Goal: Book appointment/travel/reservation: Register for event/course

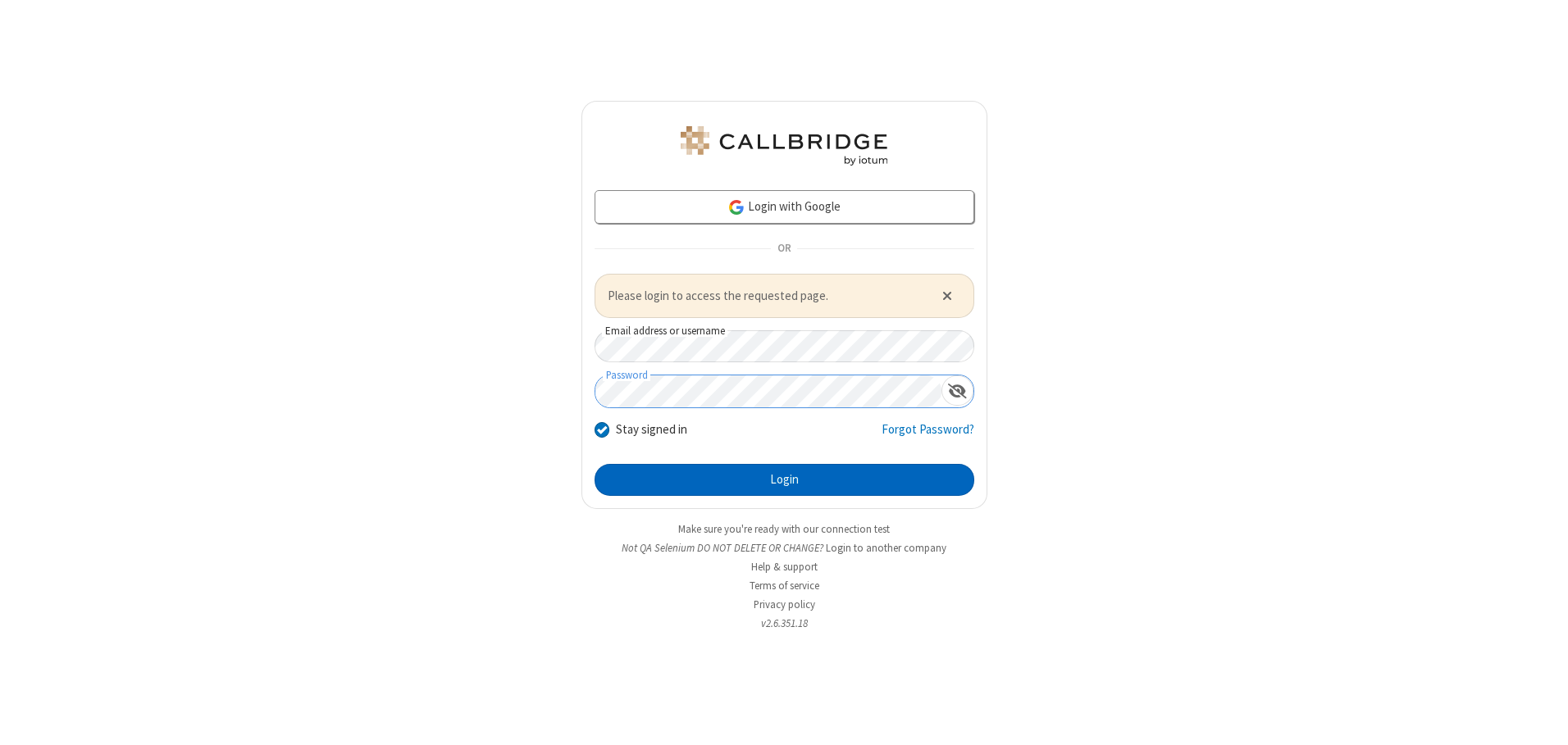
click at [784, 480] on button "Login" at bounding box center [784, 480] width 379 height 33
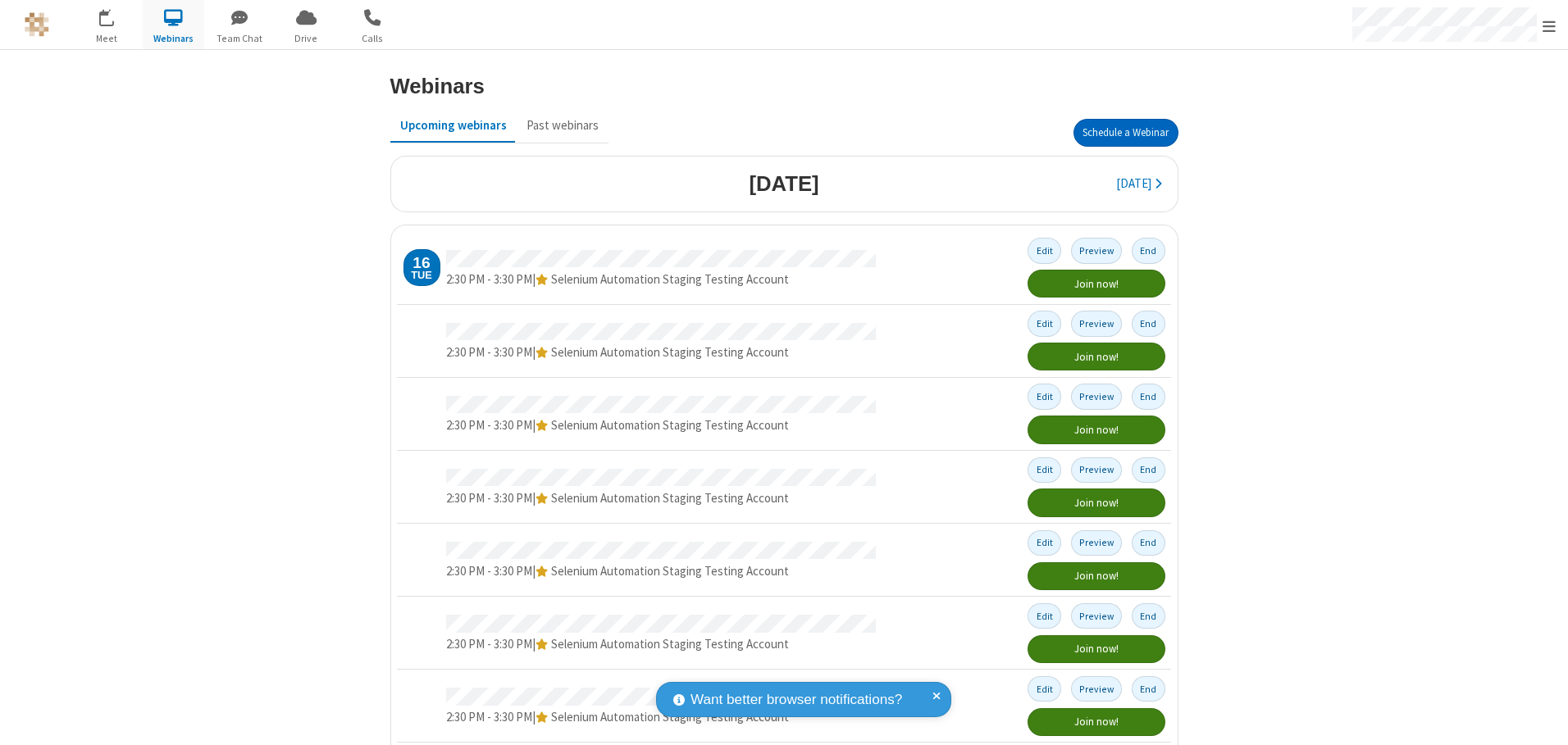
click at [1119, 133] on button "Schedule a Webinar" at bounding box center [1126, 132] width 105 height 28
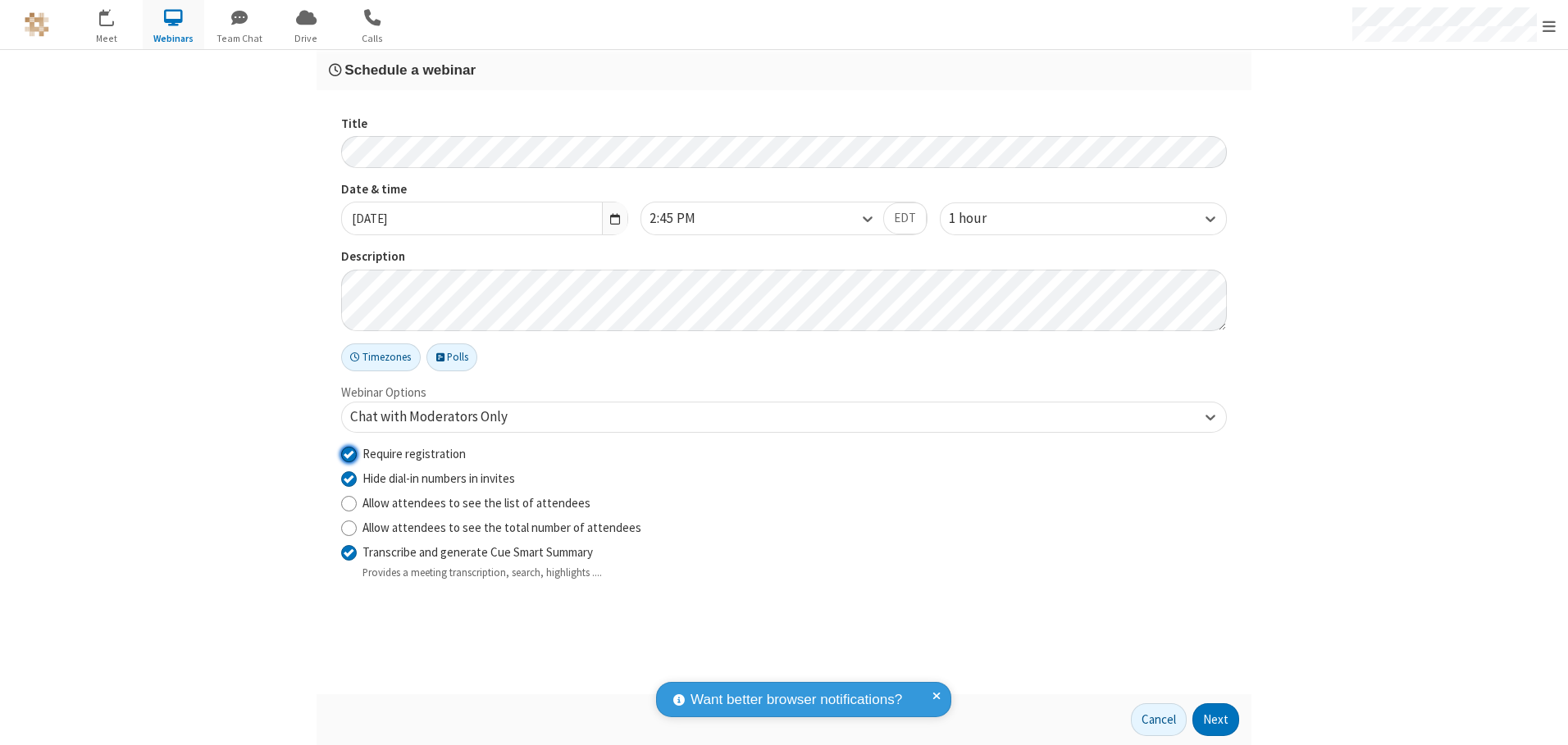
click at [349, 453] on input "Require registration" at bounding box center [349, 453] width 15 height 17
checkbox input "false"
click at [1216, 719] on button "Next" at bounding box center [1215, 719] width 47 height 33
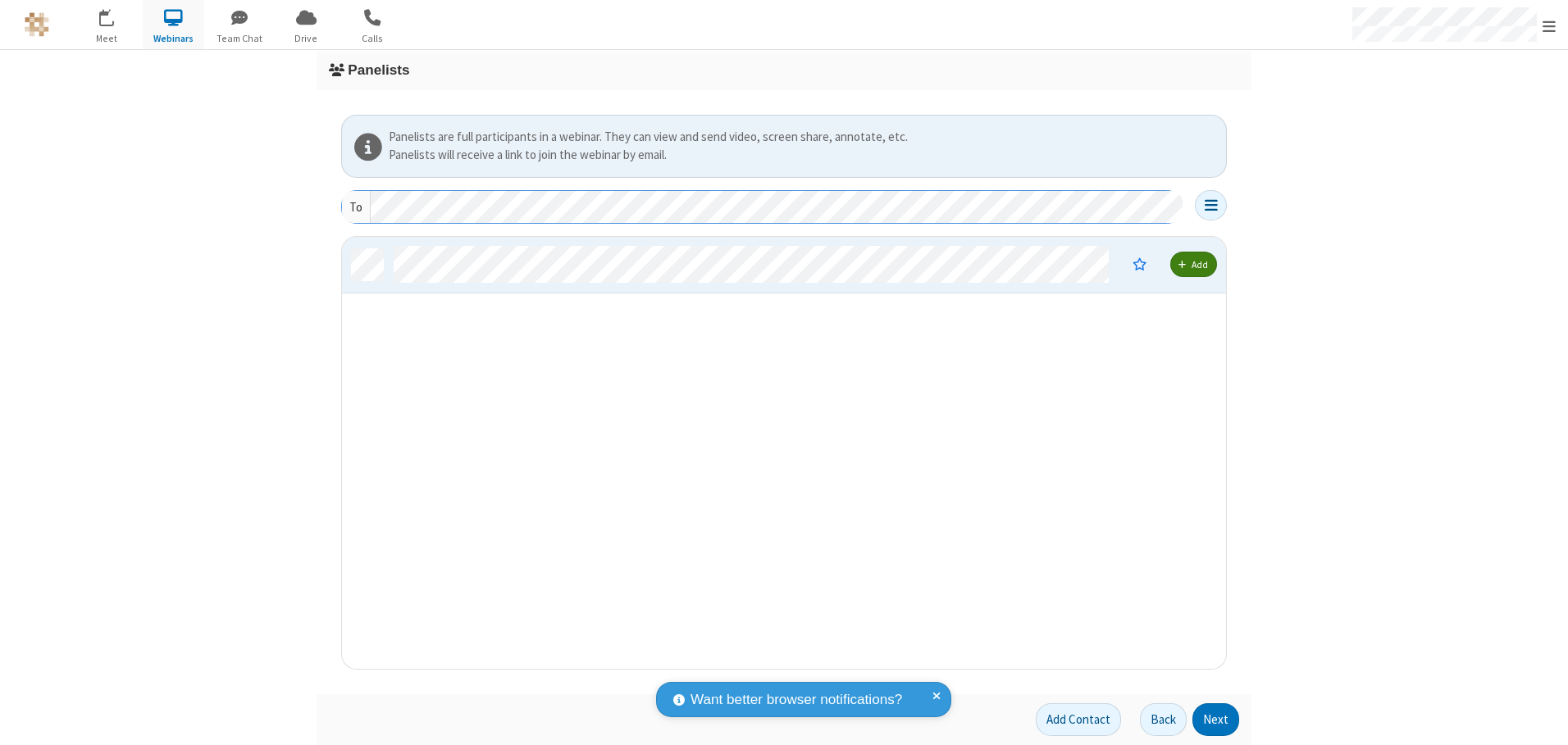
scroll to position [420, 872]
click at [1216, 719] on button "Next" at bounding box center [1215, 719] width 47 height 33
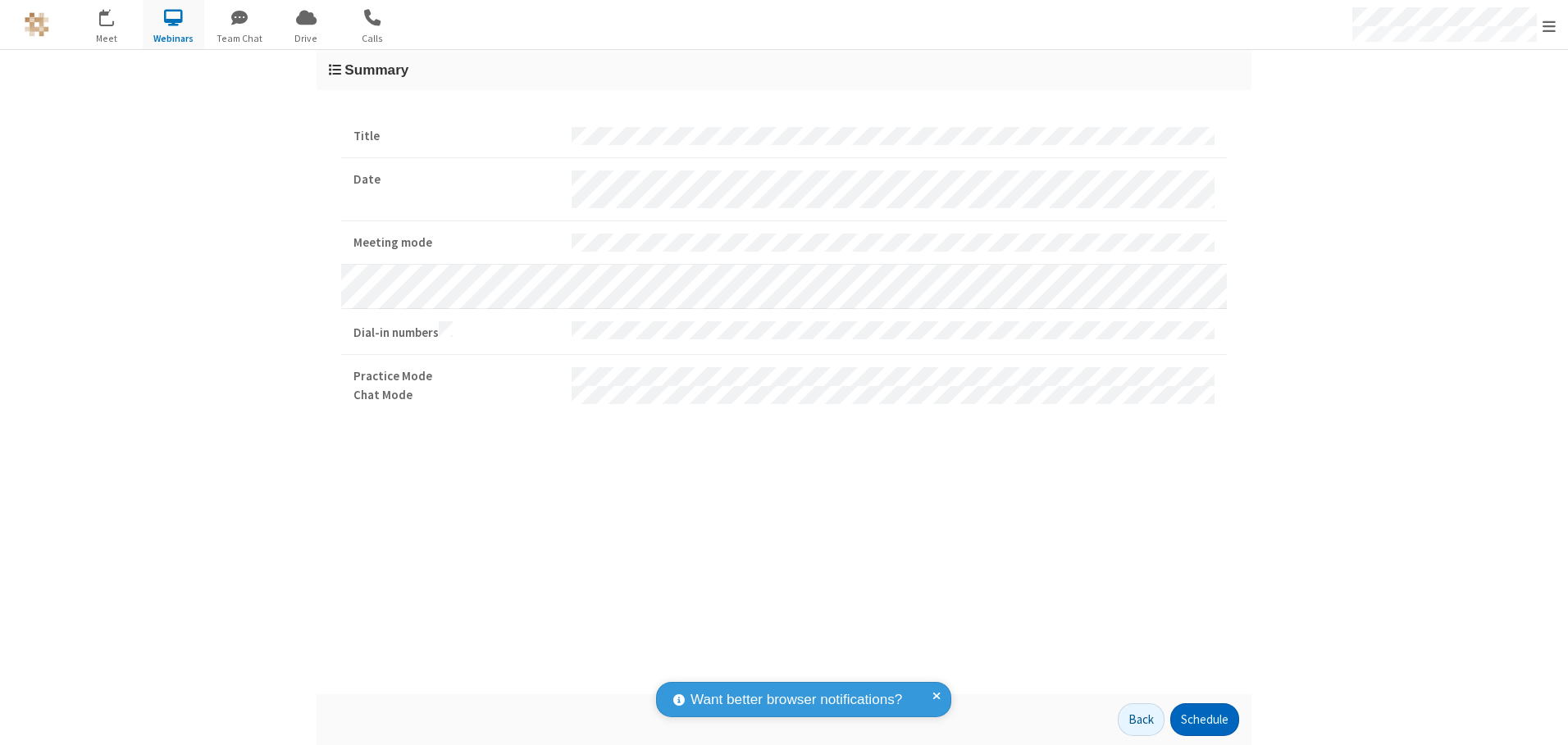
click at [1204, 719] on button "Schedule" at bounding box center [1205, 719] width 68 height 33
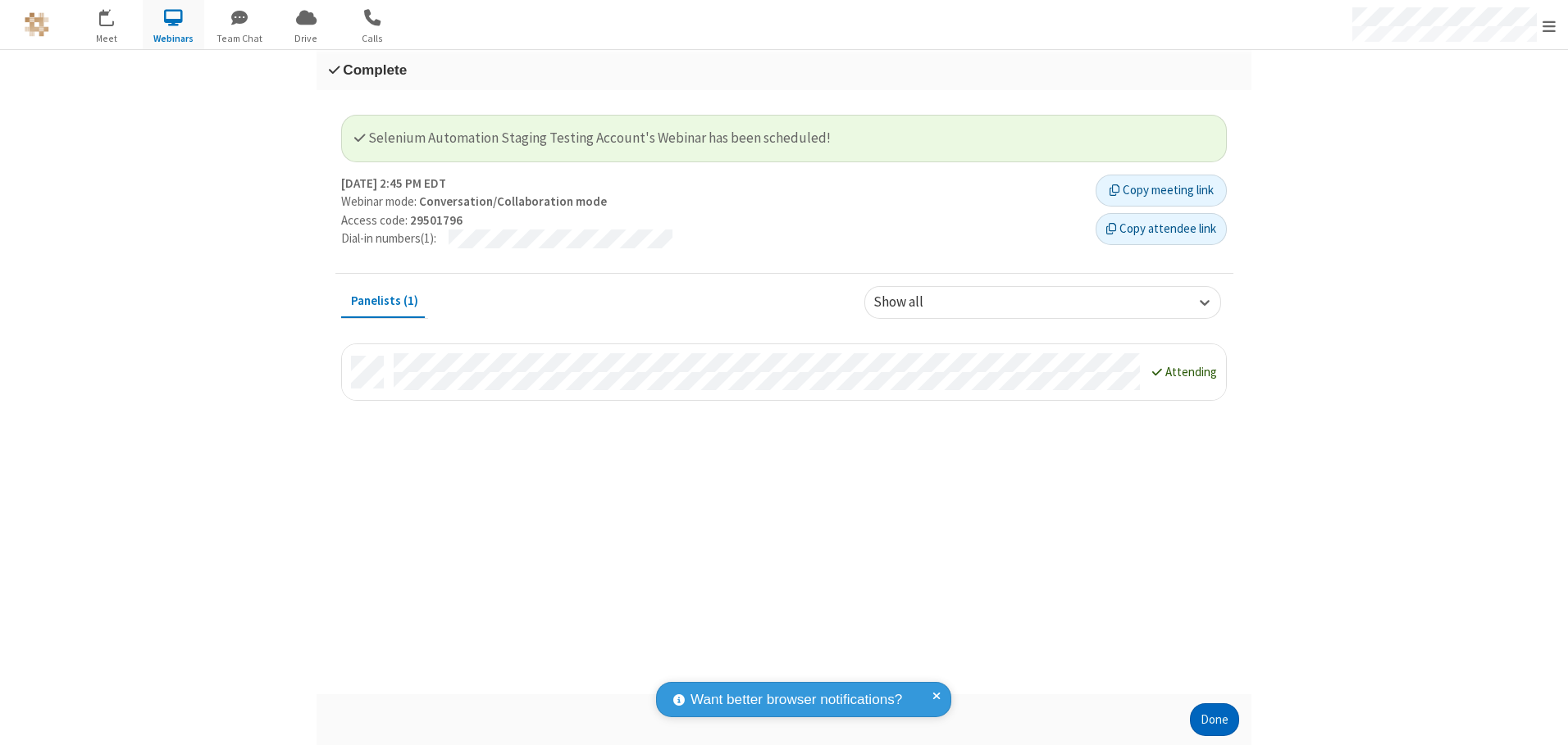
click at [1215, 719] on button "Done" at bounding box center [1215, 719] width 49 height 33
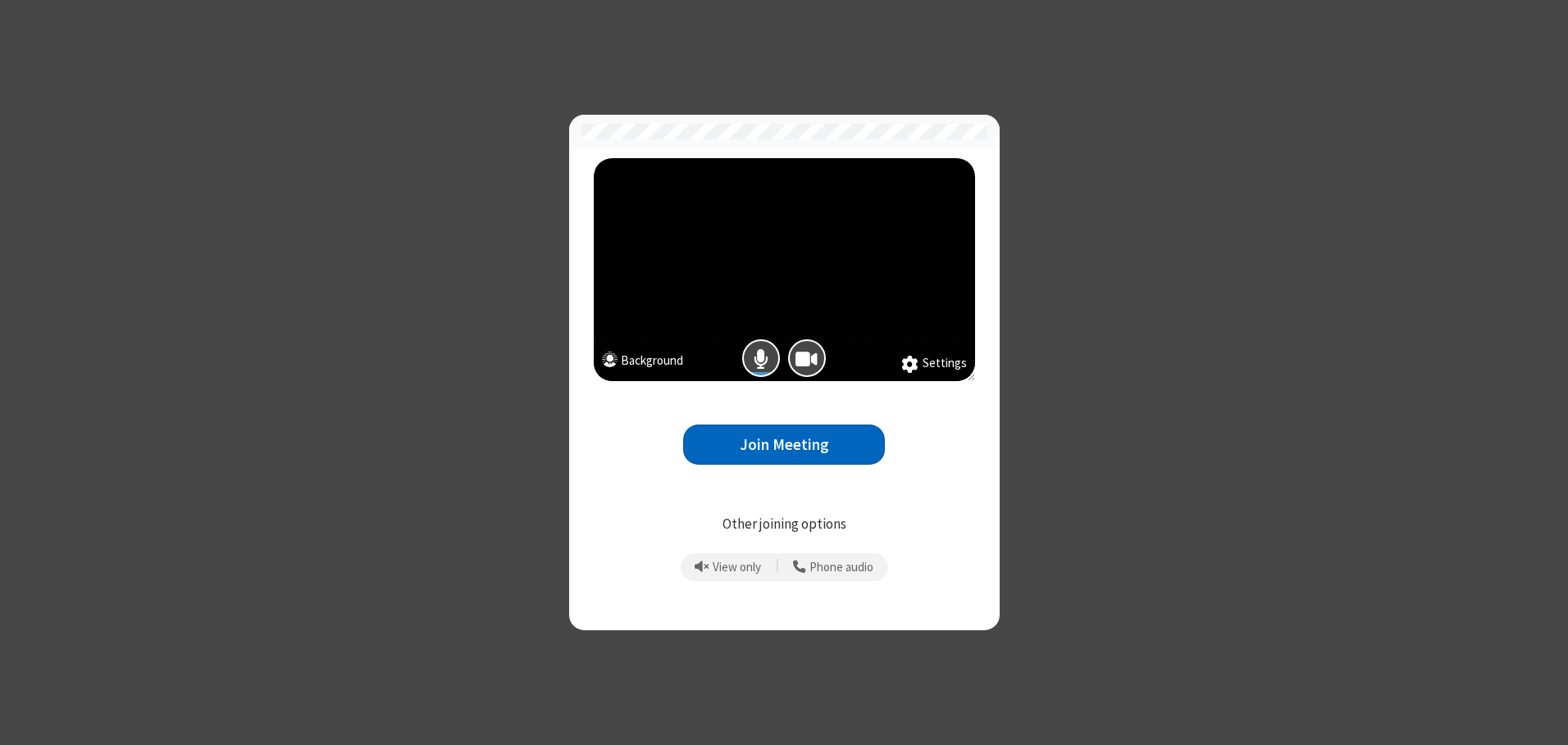
click at [784, 445] on button "Join Meeting" at bounding box center [784, 445] width 202 height 40
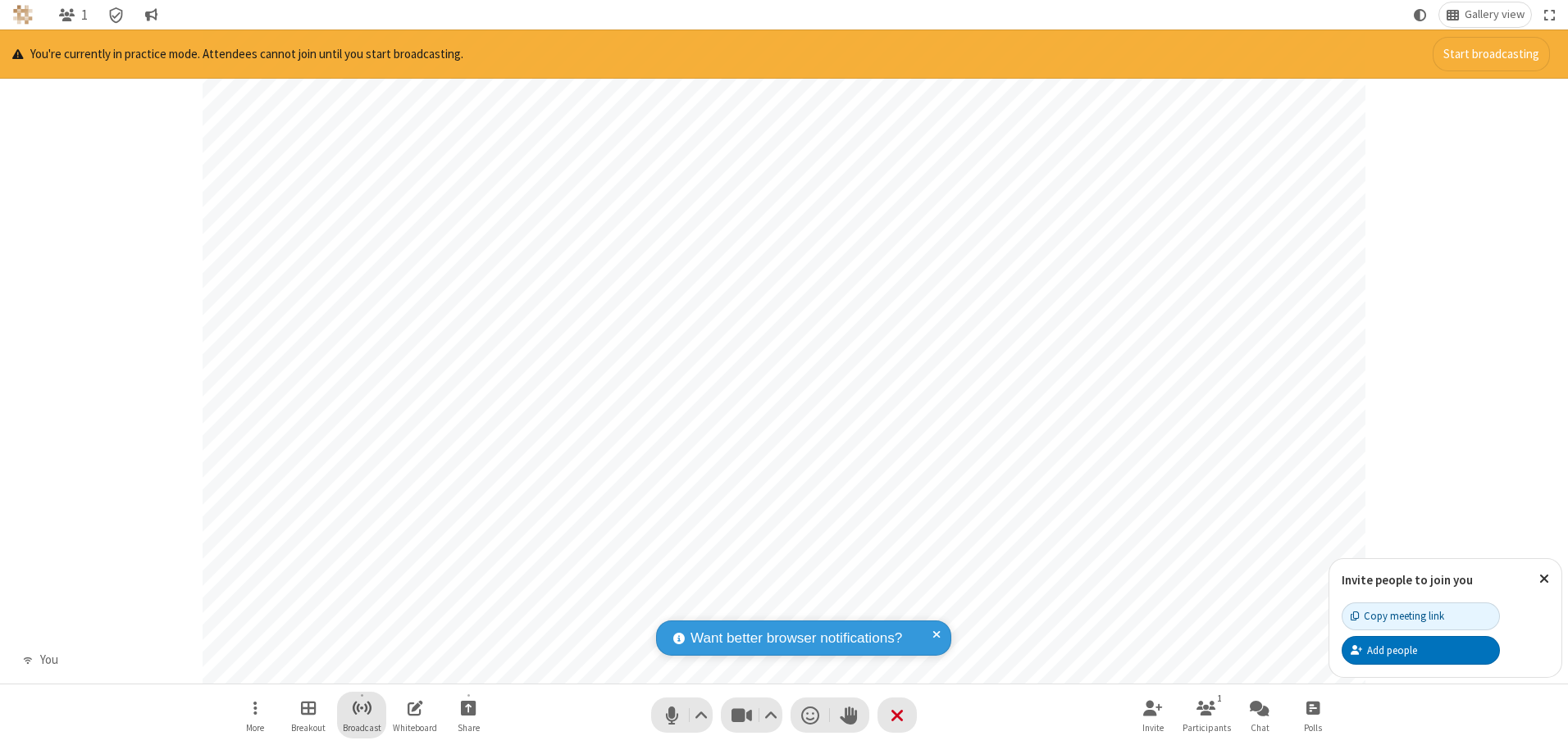
click at [361, 707] on span "Start broadcast" at bounding box center [362, 708] width 21 height 21
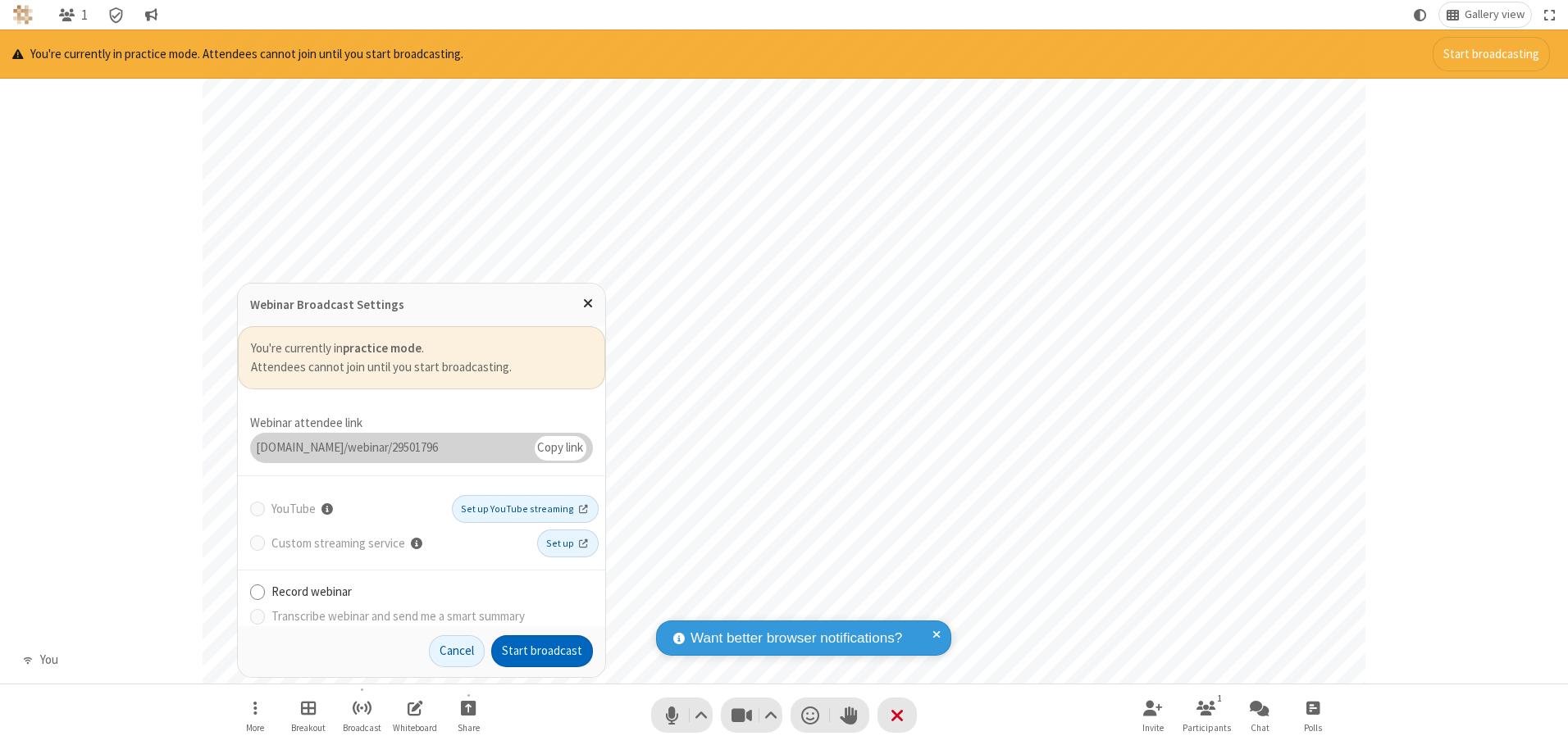
click at [542, 651] on button "Start broadcast" at bounding box center [542, 652] width 102 height 33
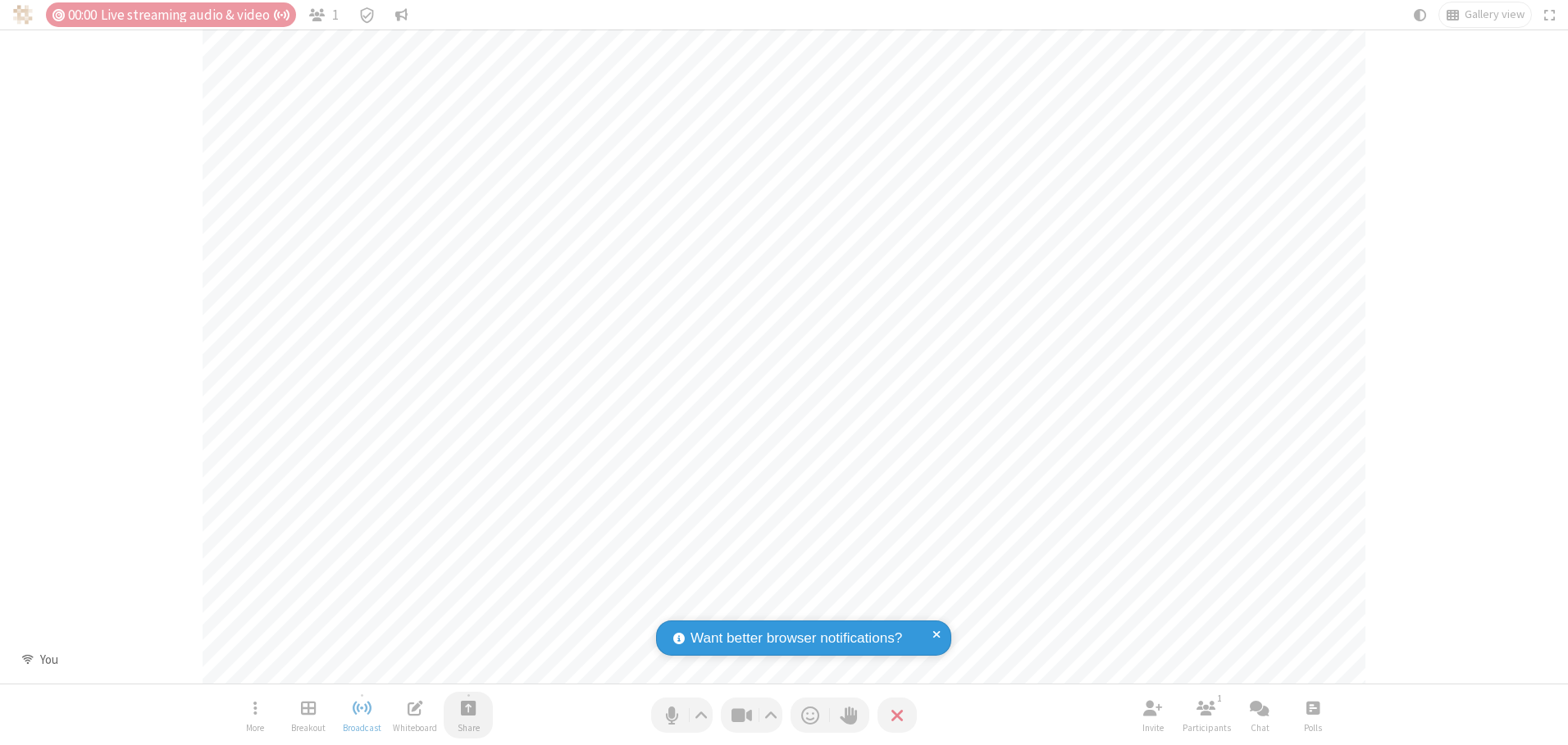
click at [469, 707] on span "Start sharing" at bounding box center [469, 708] width 15 height 21
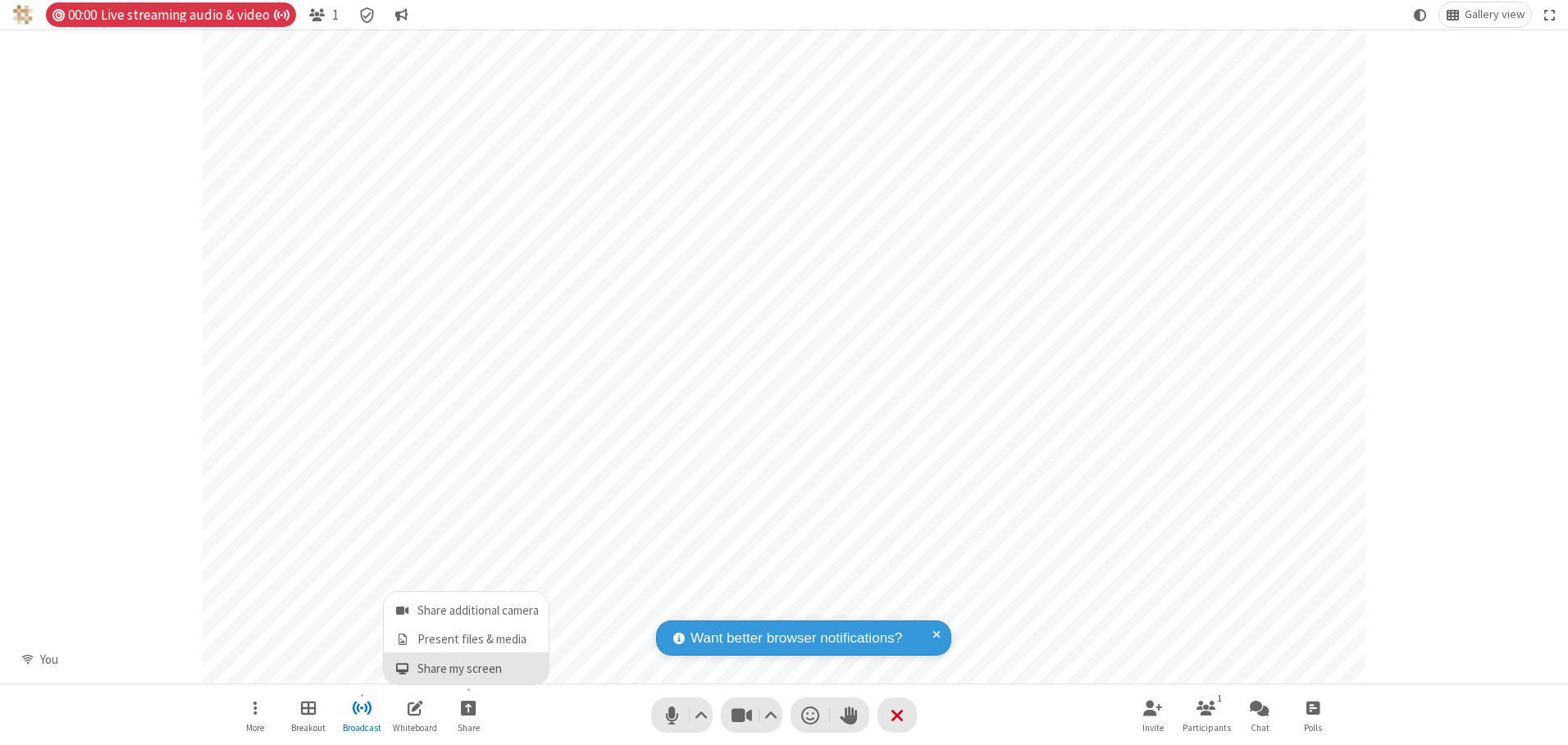
click at [402, 668] on span "Share my screen" at bounding box center [402, 669] width 19 height 14
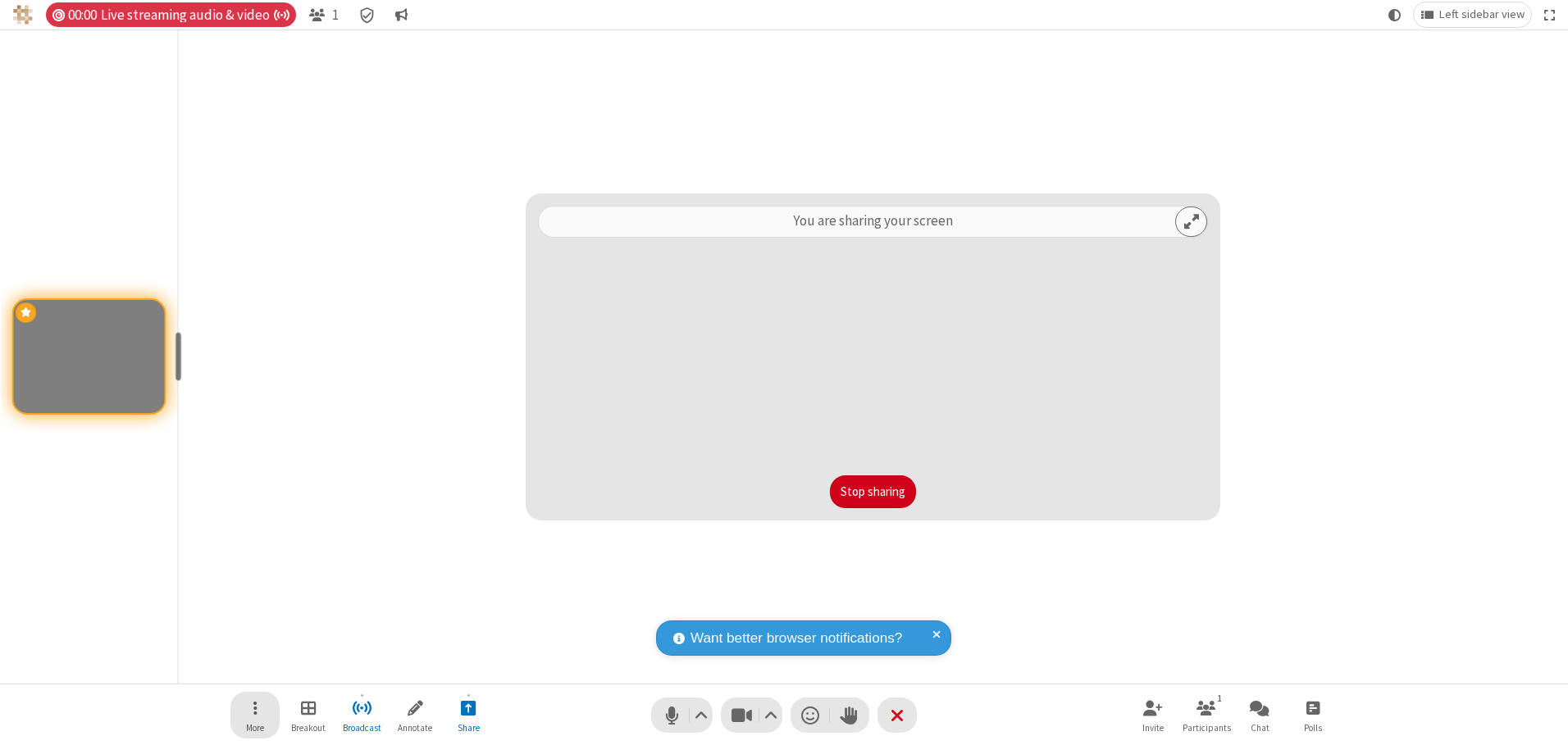
click at [255, 715] on span "Open menu" at bounding box center [256, 708] width 4 height 21
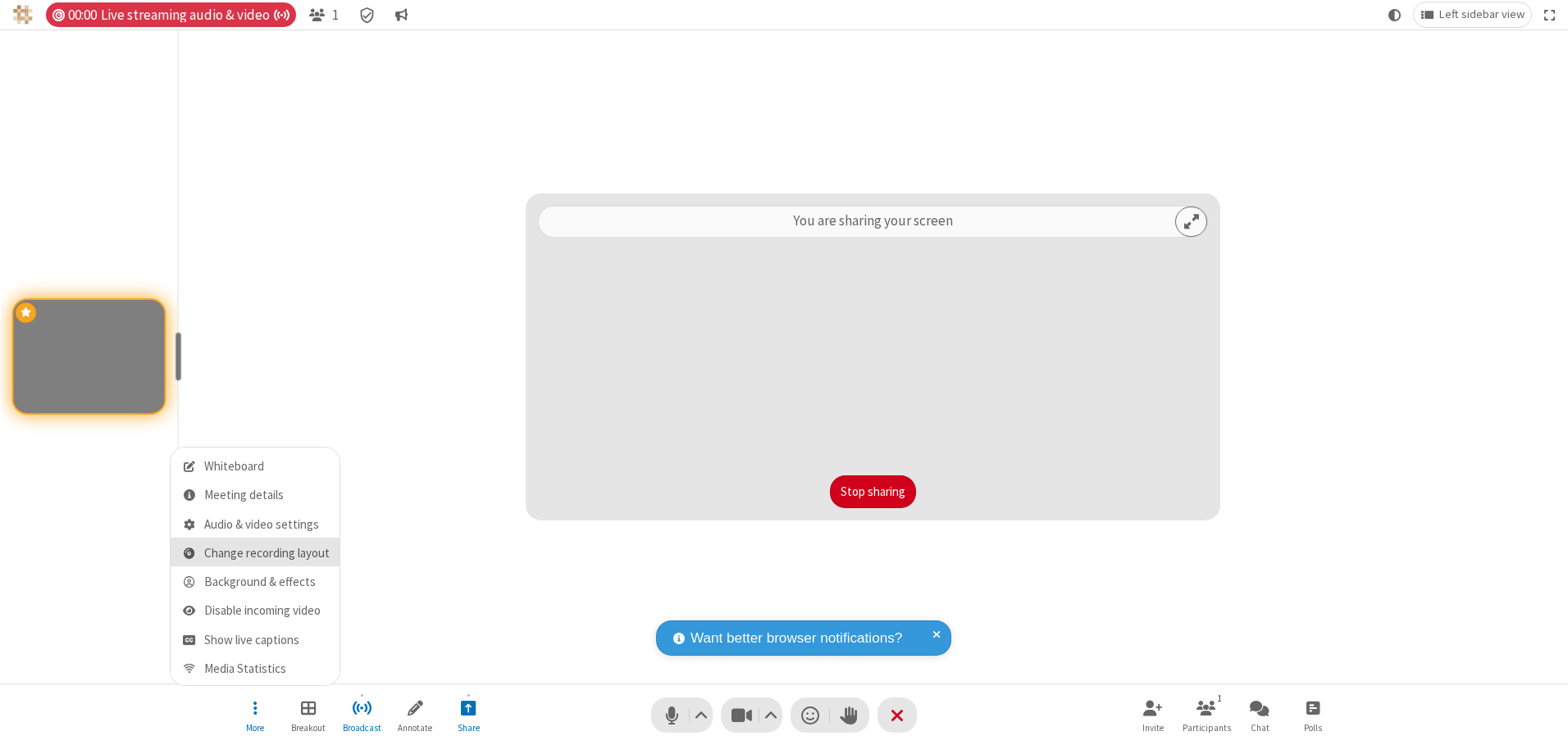
click at [266, 553] on span "Change recording layout" at bounding box center [267, 553] width 126 height 14
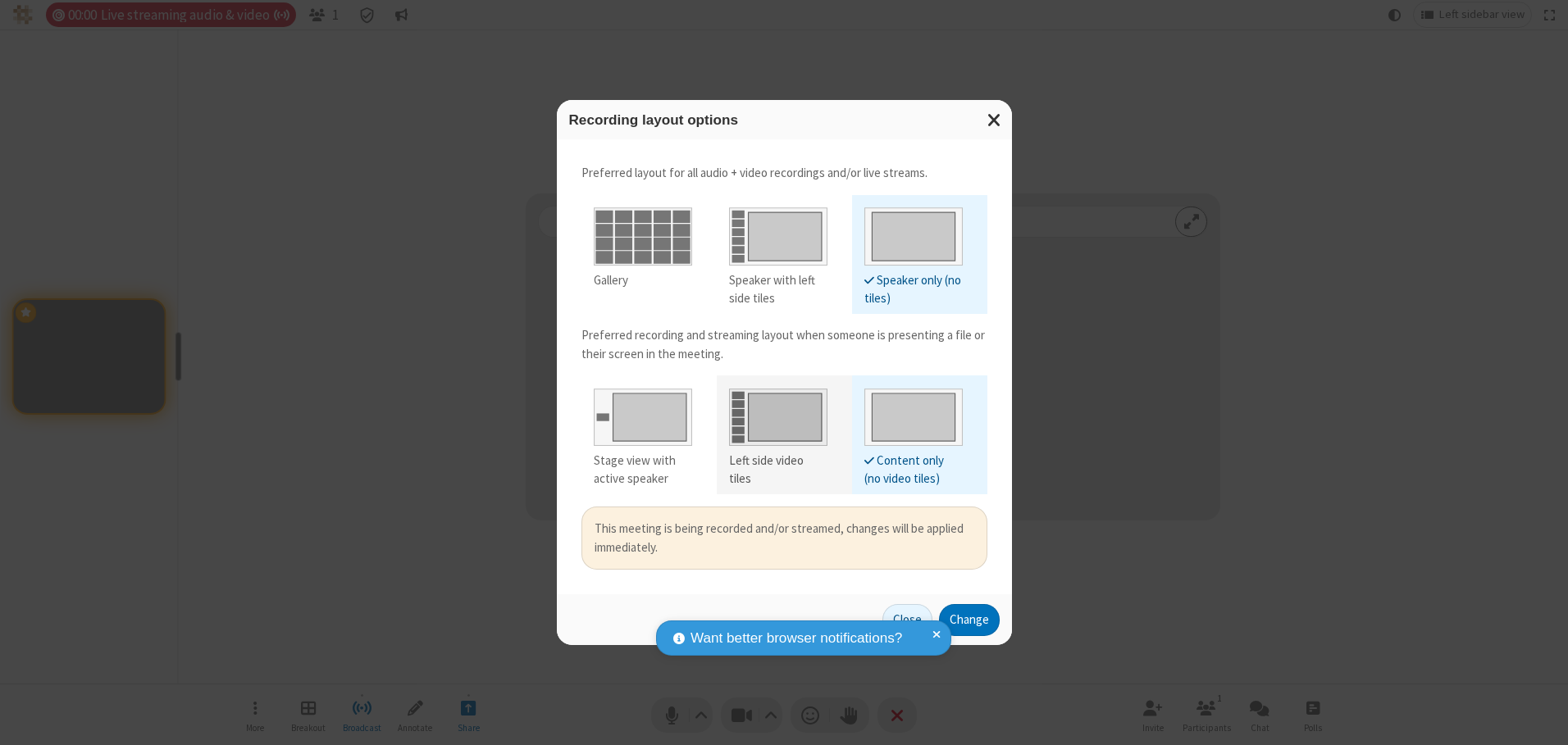
click at [778, 461] on div "Left side video tiles" at bounding box center [779, 469] width 99 height 37
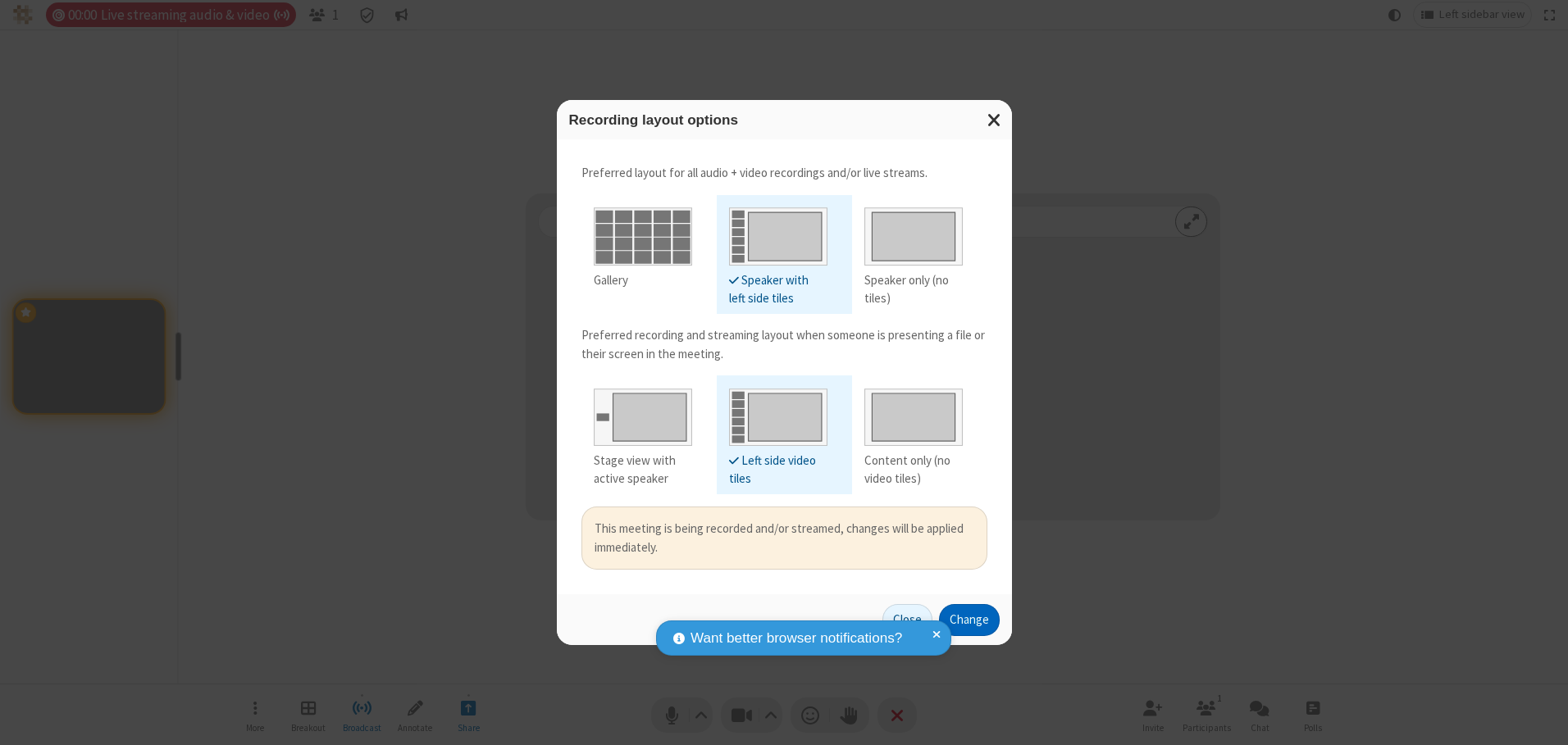
click at [969, 620] on button "Change" at bounding box center [970, 621] width 61 height 33
